Goal: Information Seeking & Learning: Learn about a topic

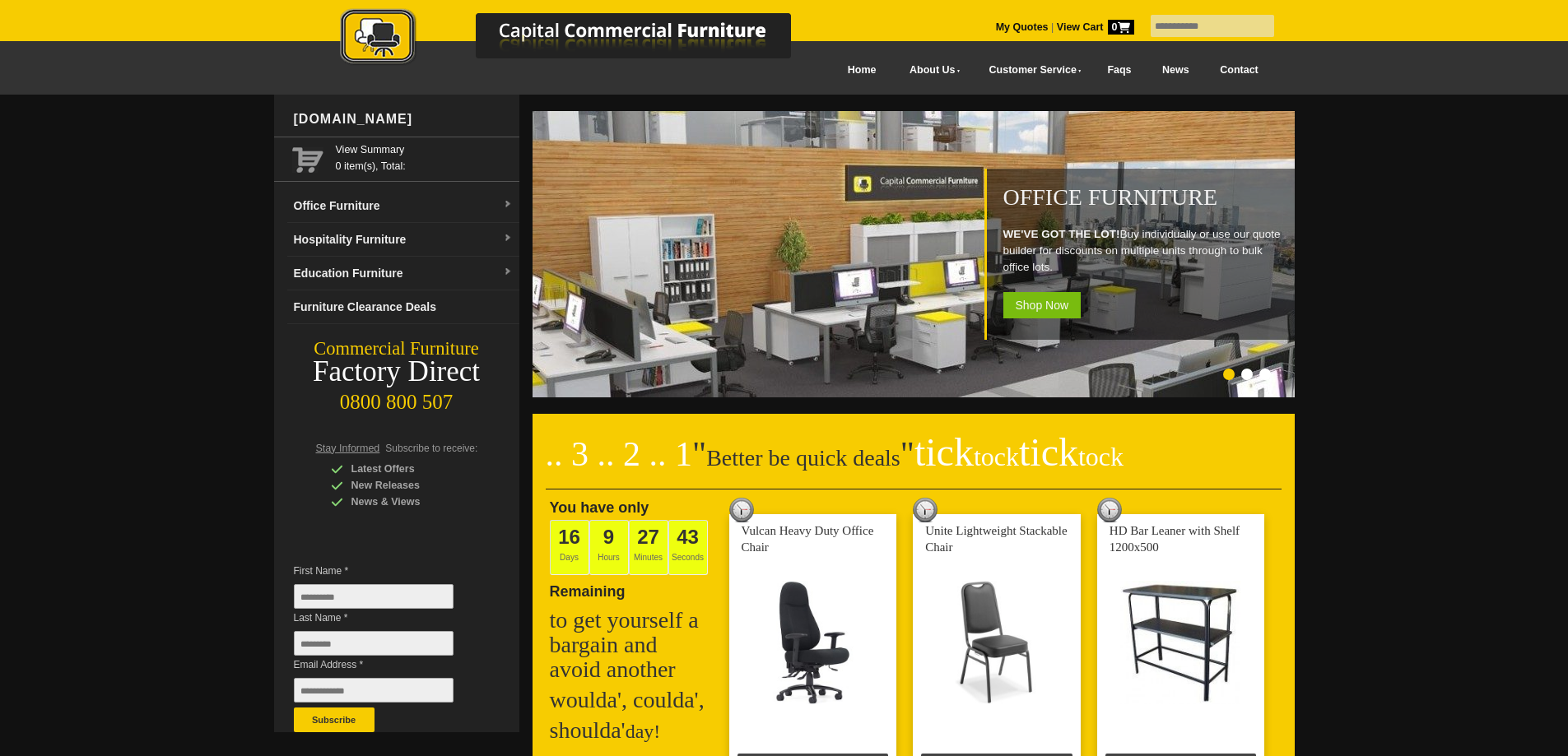
scroll to position [1478, 0]
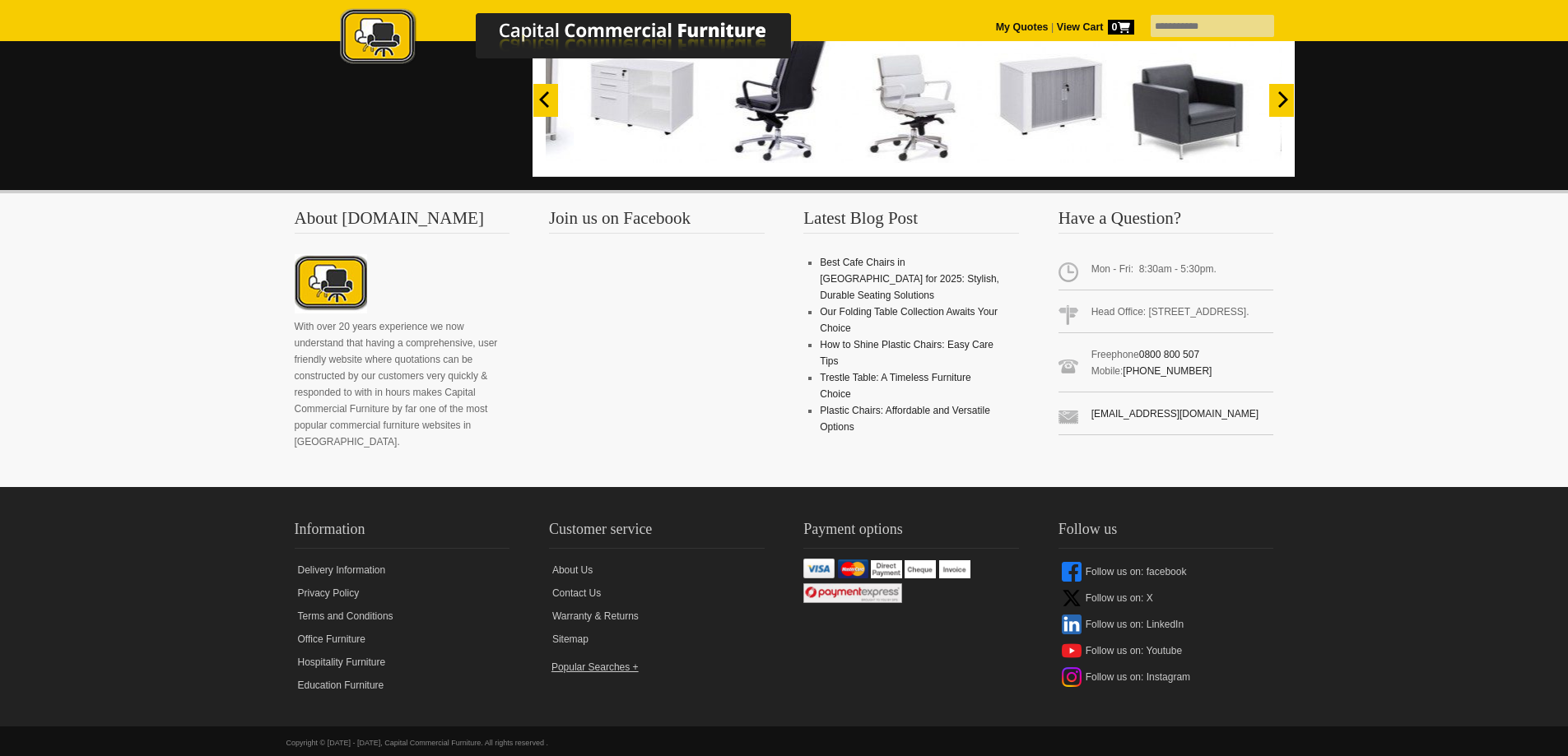
click at [568, 628] on link "Sitemap" at bounding box center [656, 639] width 215 height 23
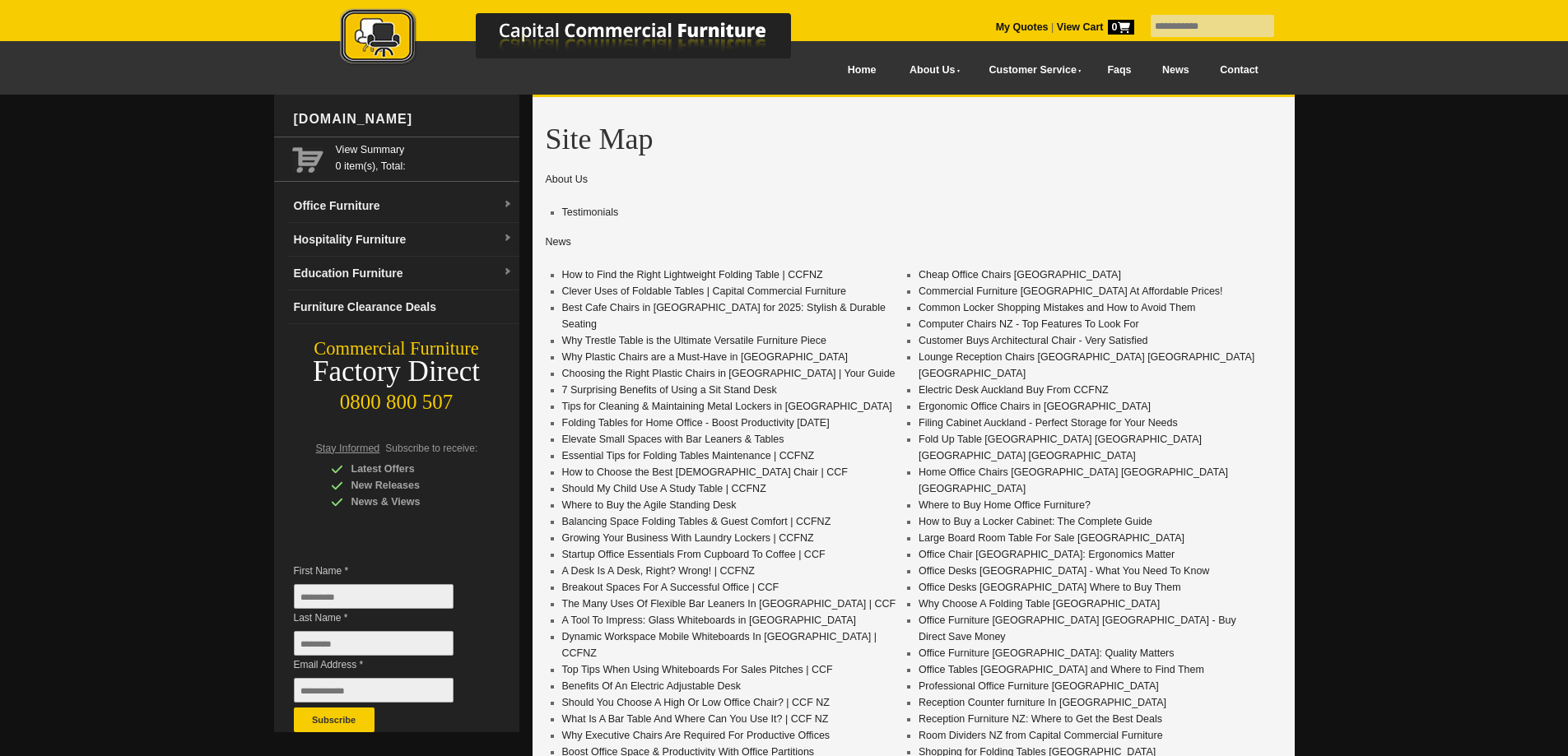
click at [1162, 71] on link "News" at bounding box center [1174, 70] width 58 height 37
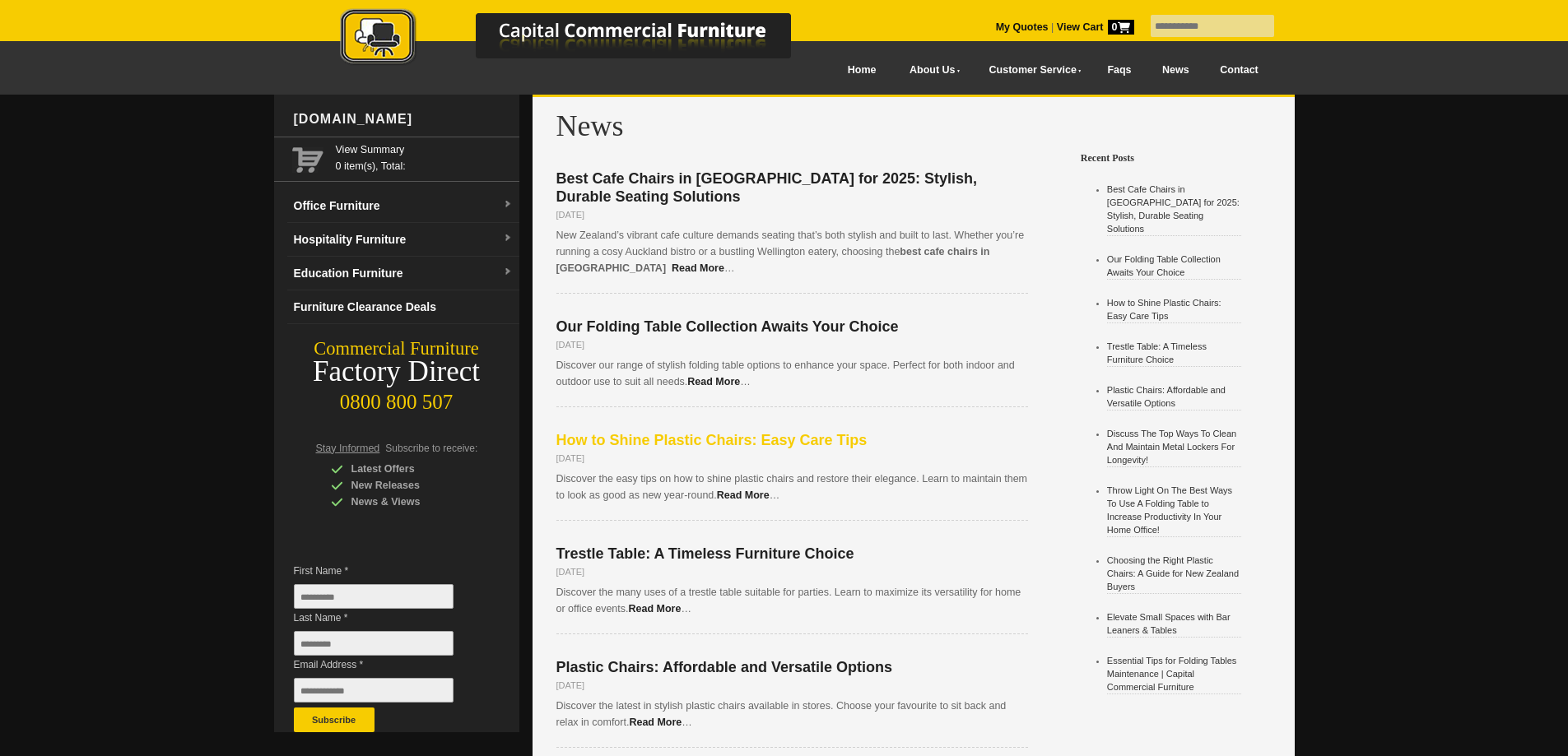
click at [813, 432] on span "How to Shine Plastic Chairs: Easy Care Tips" at bounding box center [711, 439] width 311 height 16
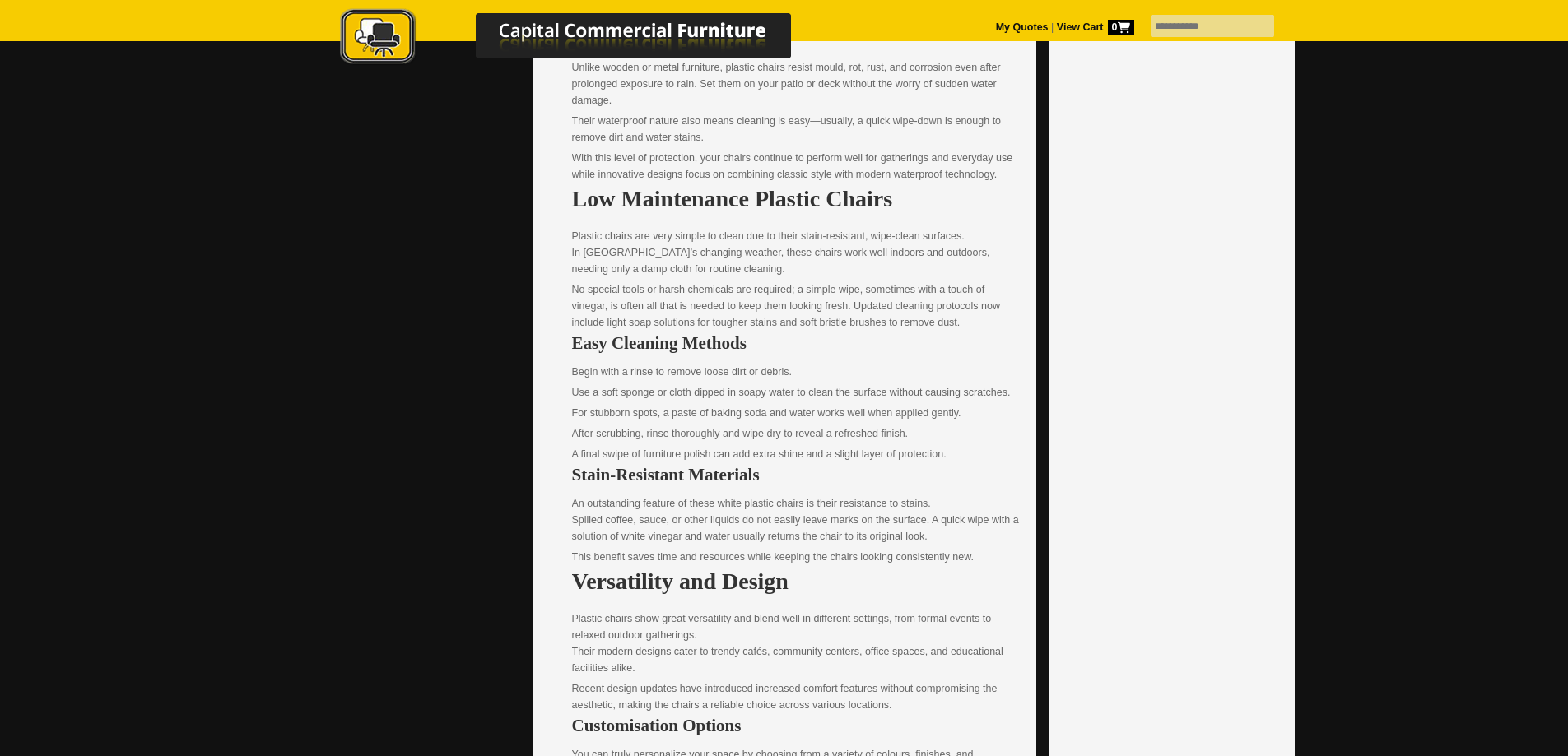
scroll to position [274, 0]
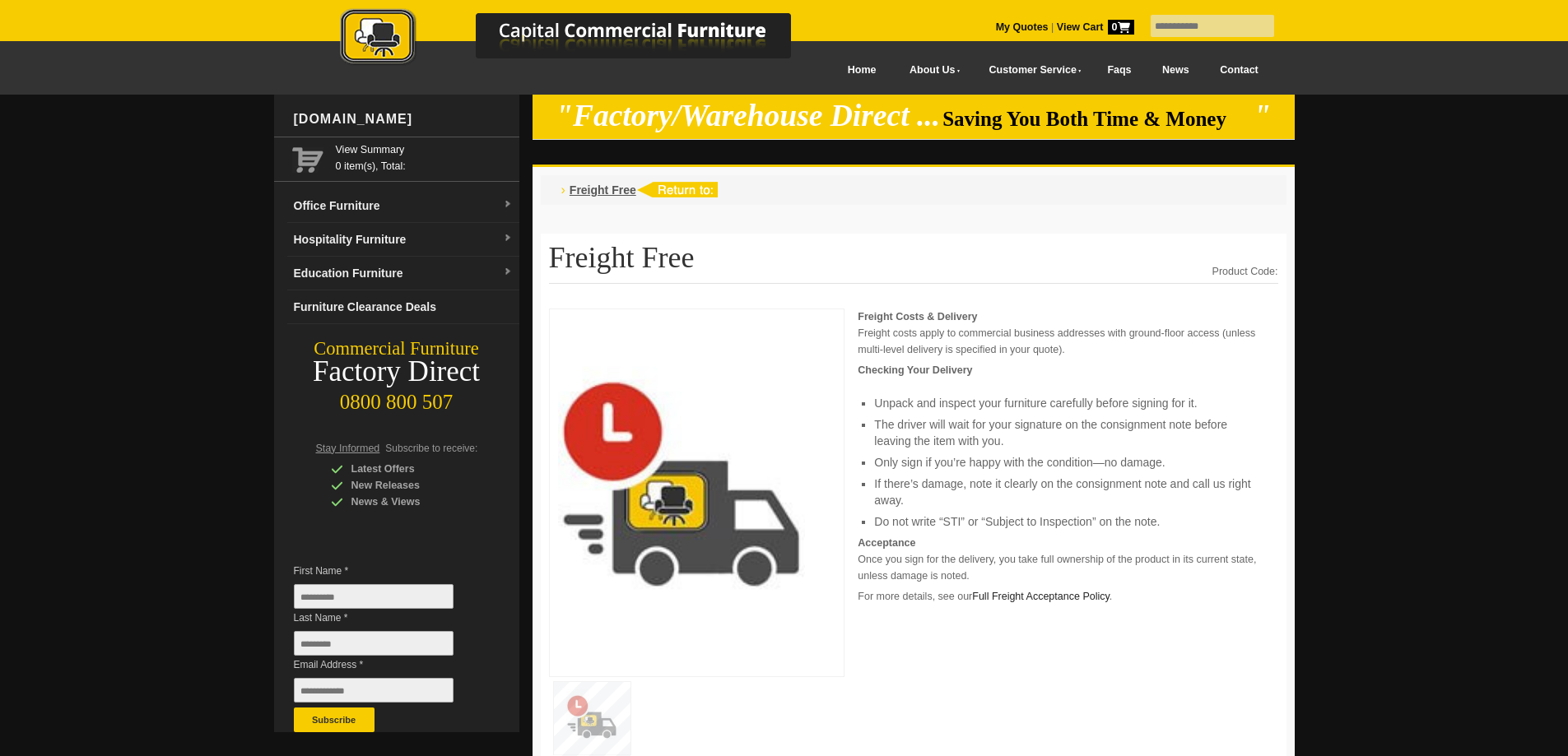
click at [1420, 370] on div at bounding box center [784, 602] width 1568 height 1016
click at [1165, 64] on link "News" at bounding box center [1174, 70] width 58 height 37
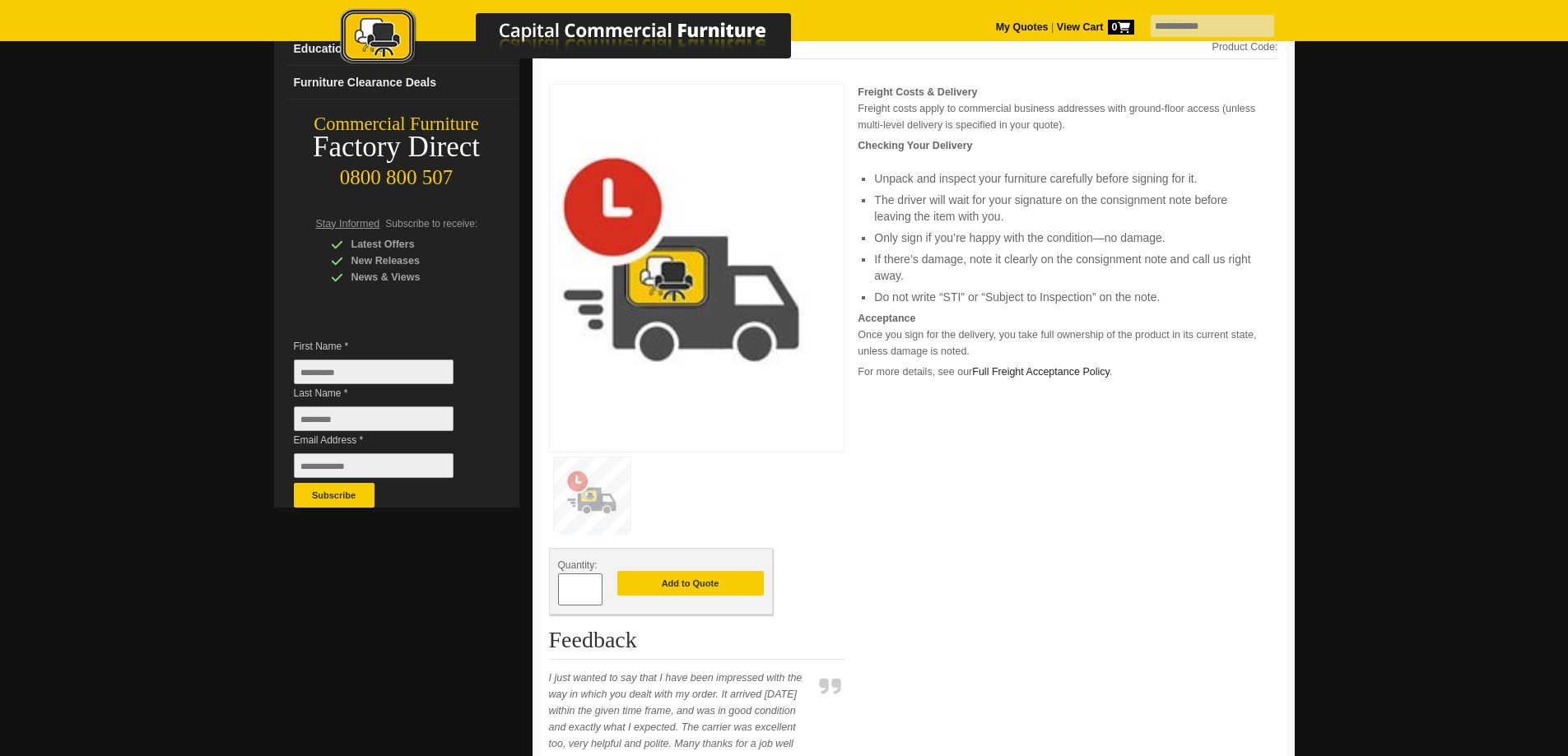
scroll to position [686, 0]
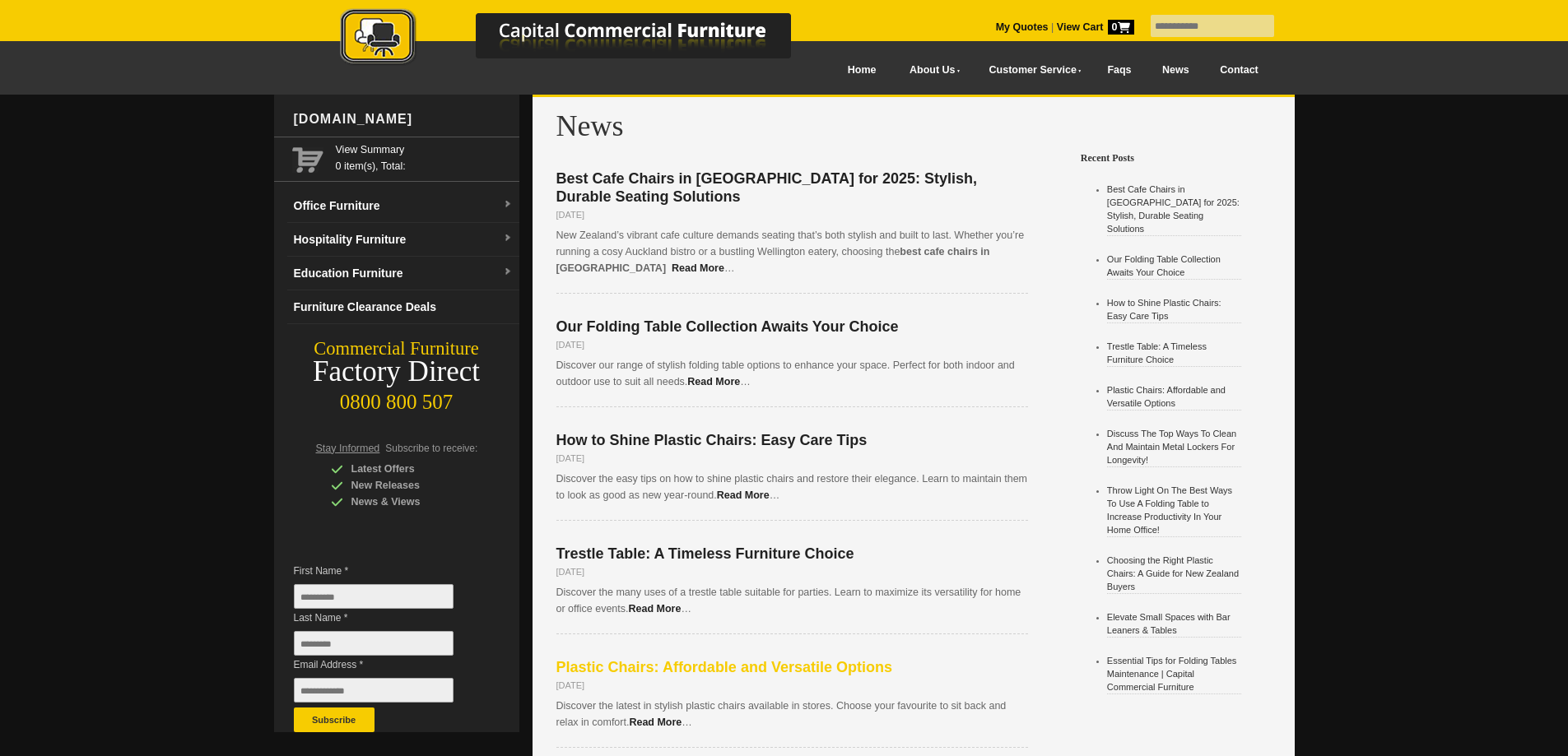
click at [752, 659] on span "Plastic Chairs: Affordable and Versatile Options" at bounding box center [724, 667] width 336 height 16
